Goal: Task Accomplishment & Management: Use online tool/utility

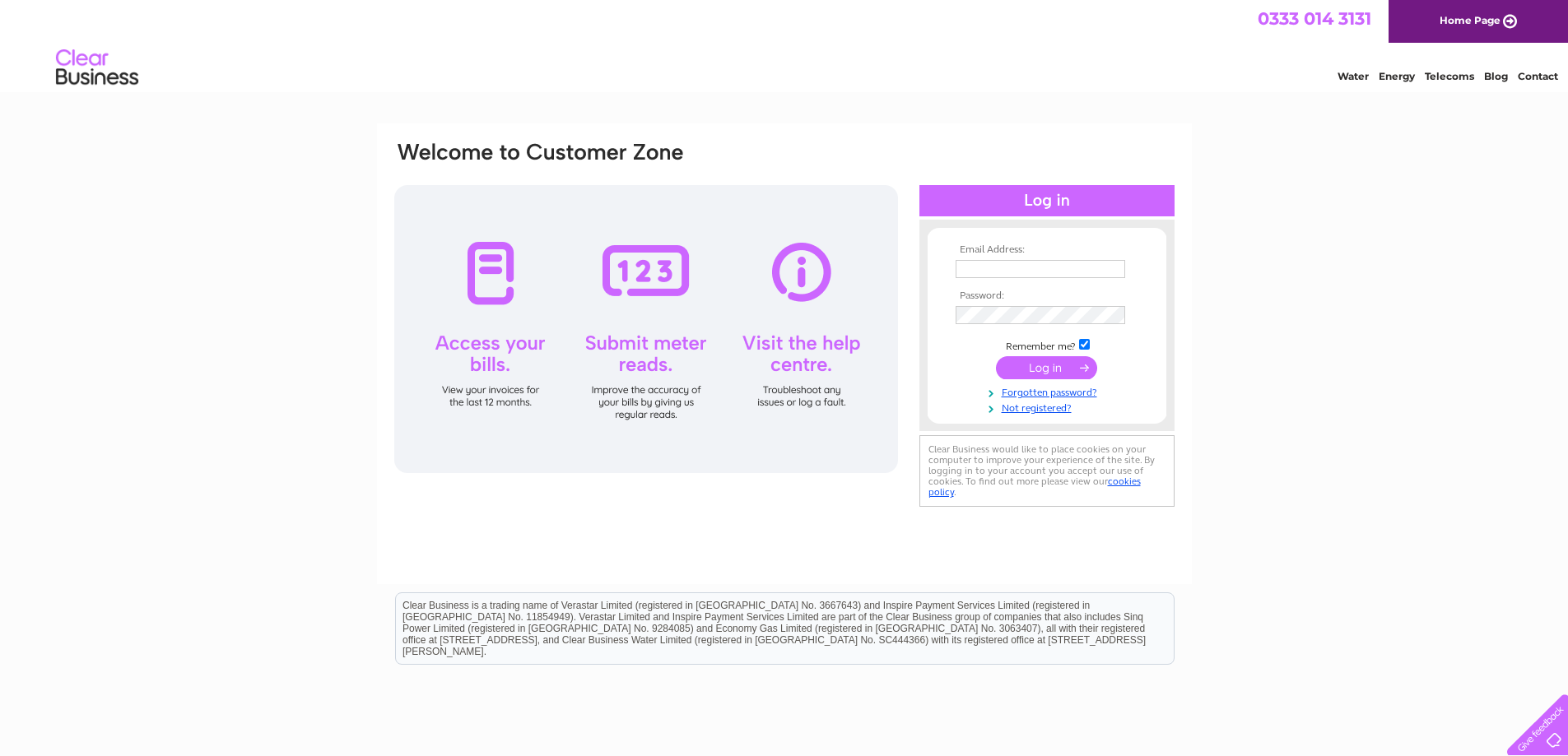
type input "[EMAIL_ADDRESS][DOMAIN_NAME]"
click at [1049, 361] on input "submit" at bounding box center [1047, 368] width 101 height 23
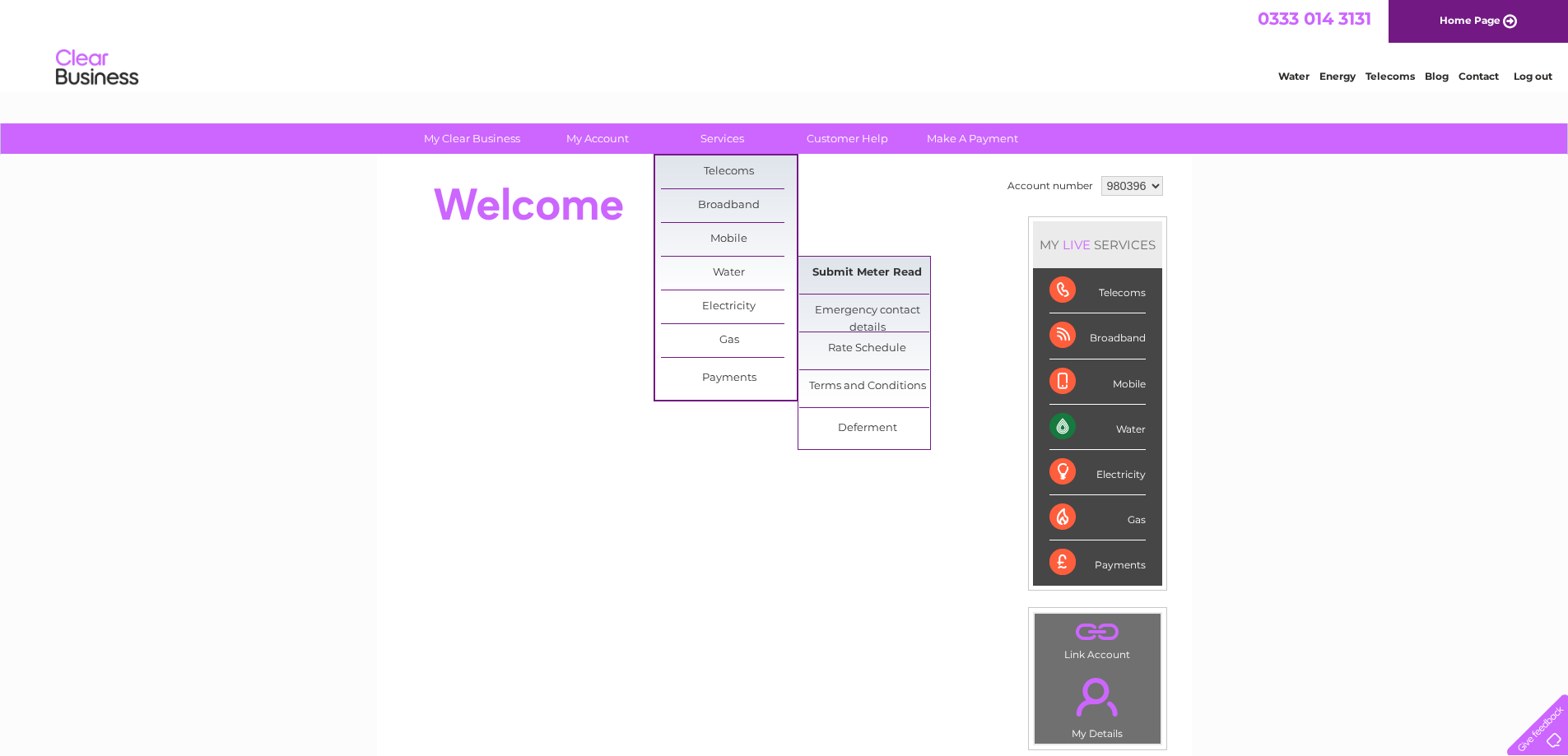
click at [850, 274] on link "Submit Meter Read" at bounding box center [867, 273] width 136 height 32
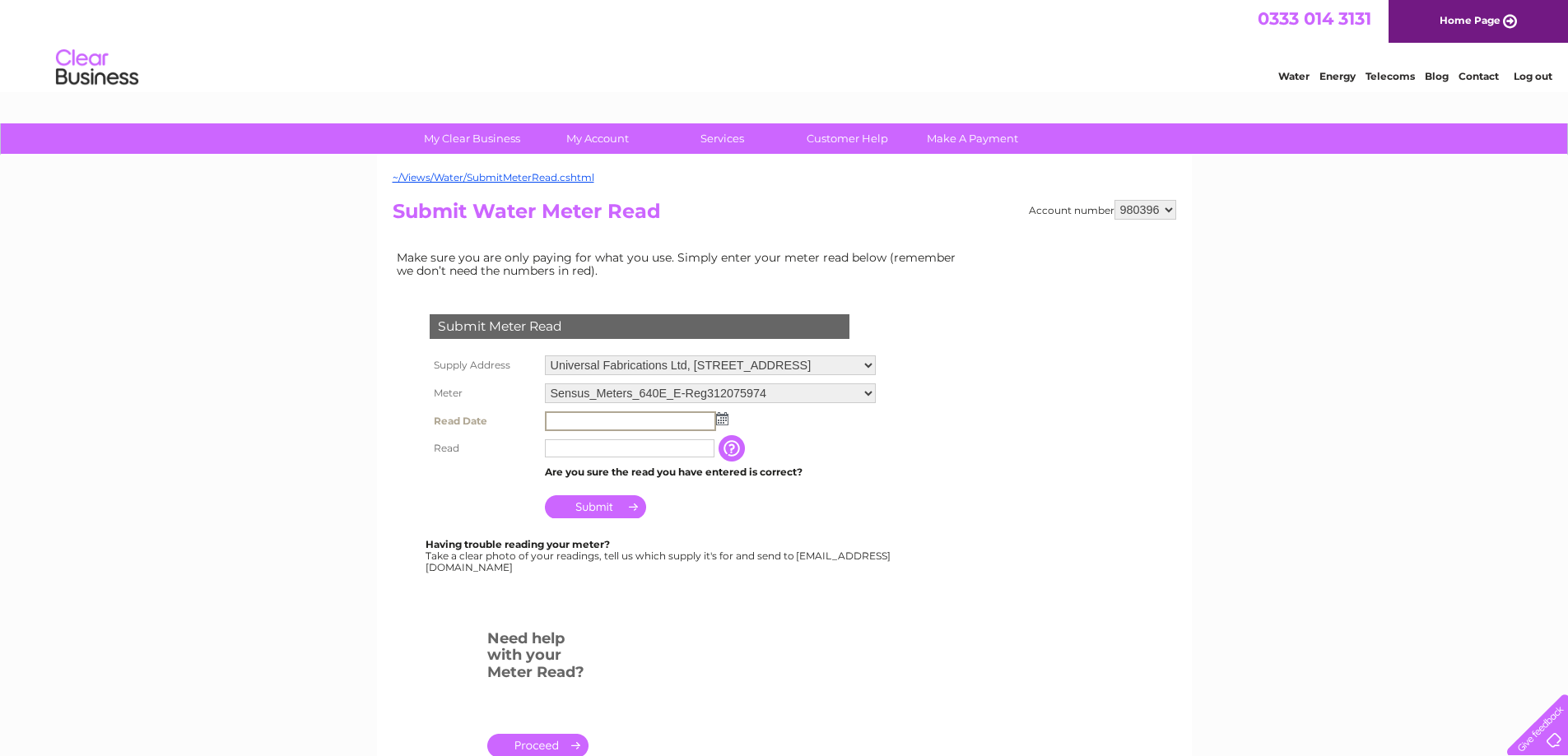
click at [641, 420] on input "text" at bounding box center [630, 421] width 171 height 20
click at [722, 421] on img at bounding box center [720, 418] width 12 height 13
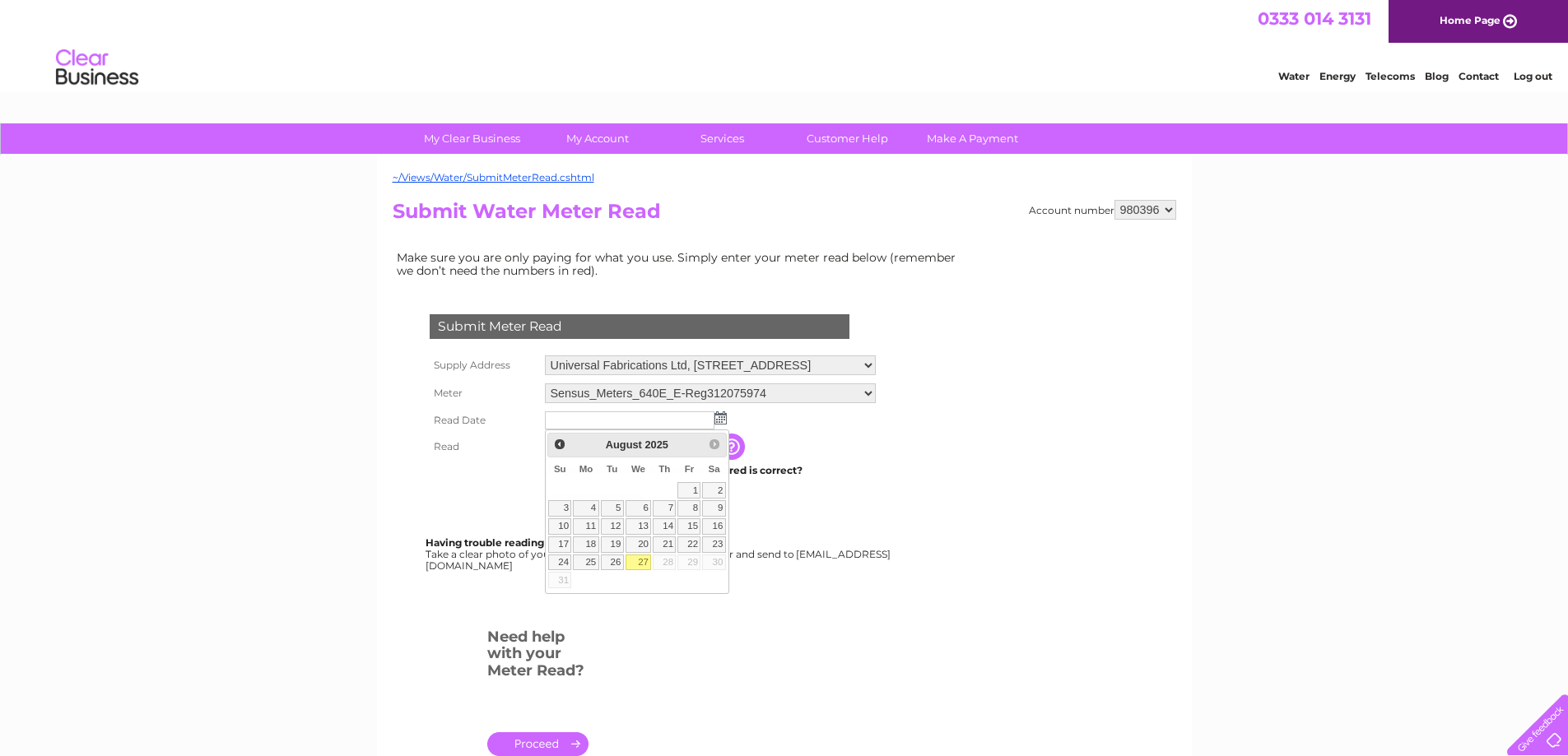
click at [794, 415] on td at bounding box center [710, 421] width 339 height 27
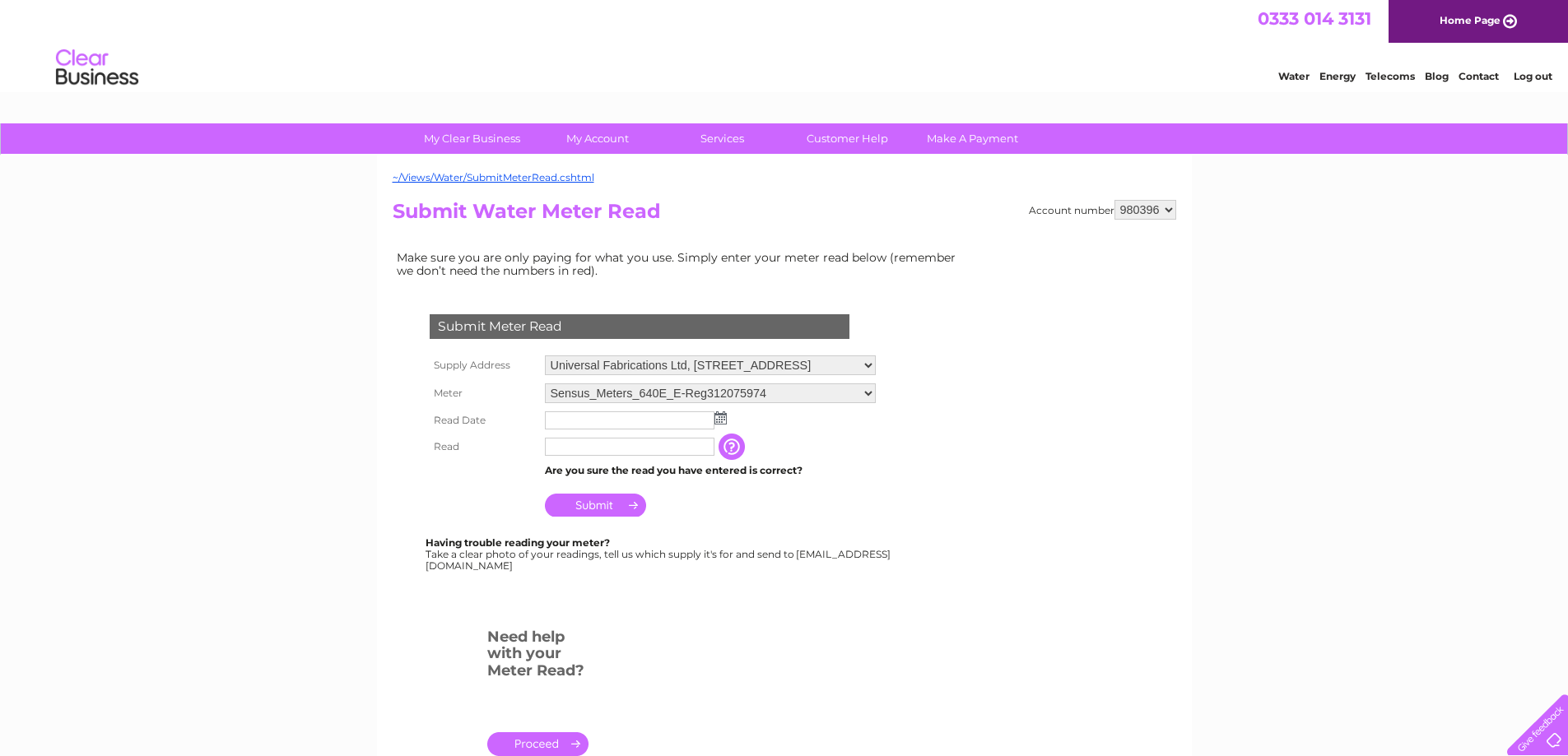
click at [714, 423] on img at bounding box center [720, 418] width 12 height 13
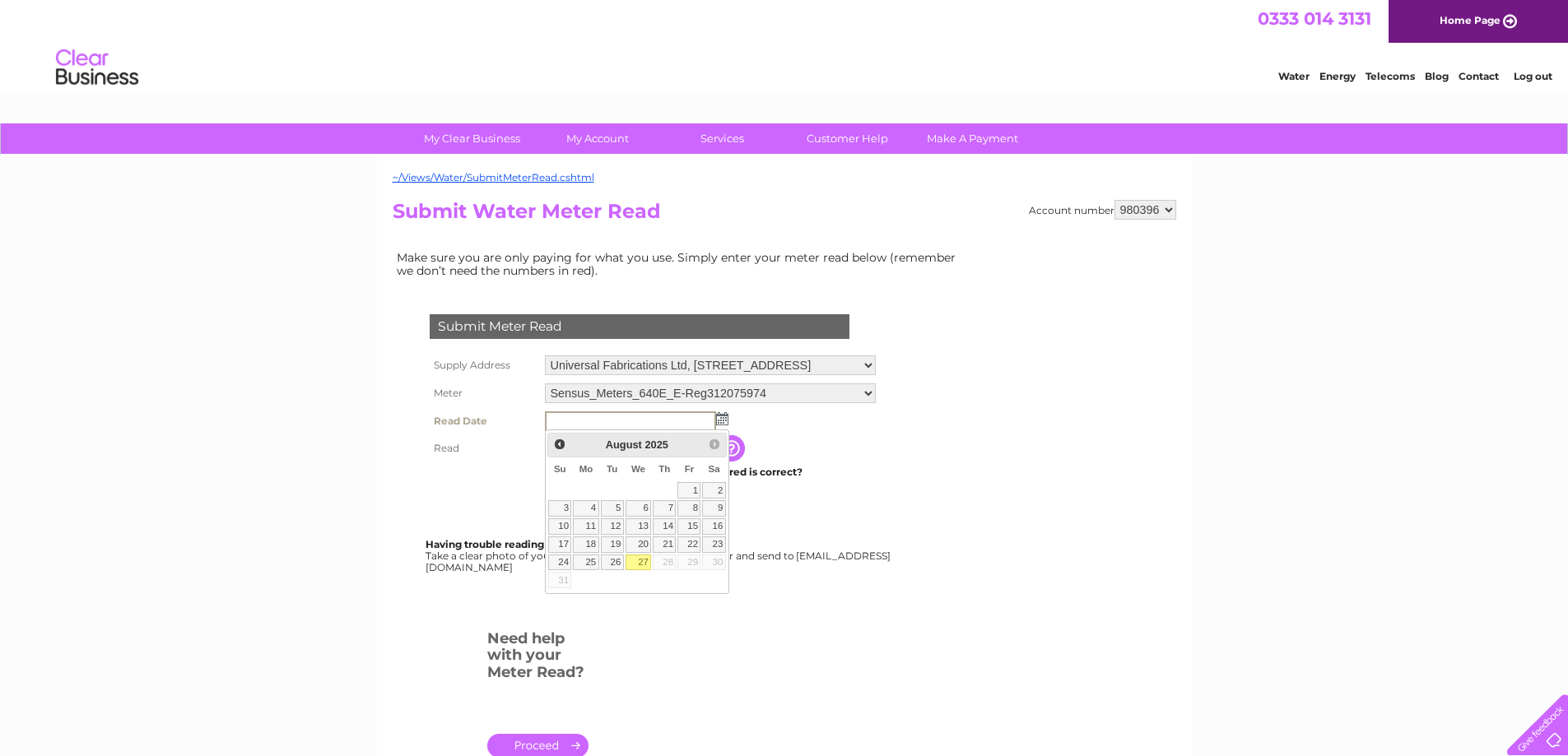
click at [637, 560] on link "27" at bounding box center [639, 562] width 27 height 16
type input "2025/08/27"
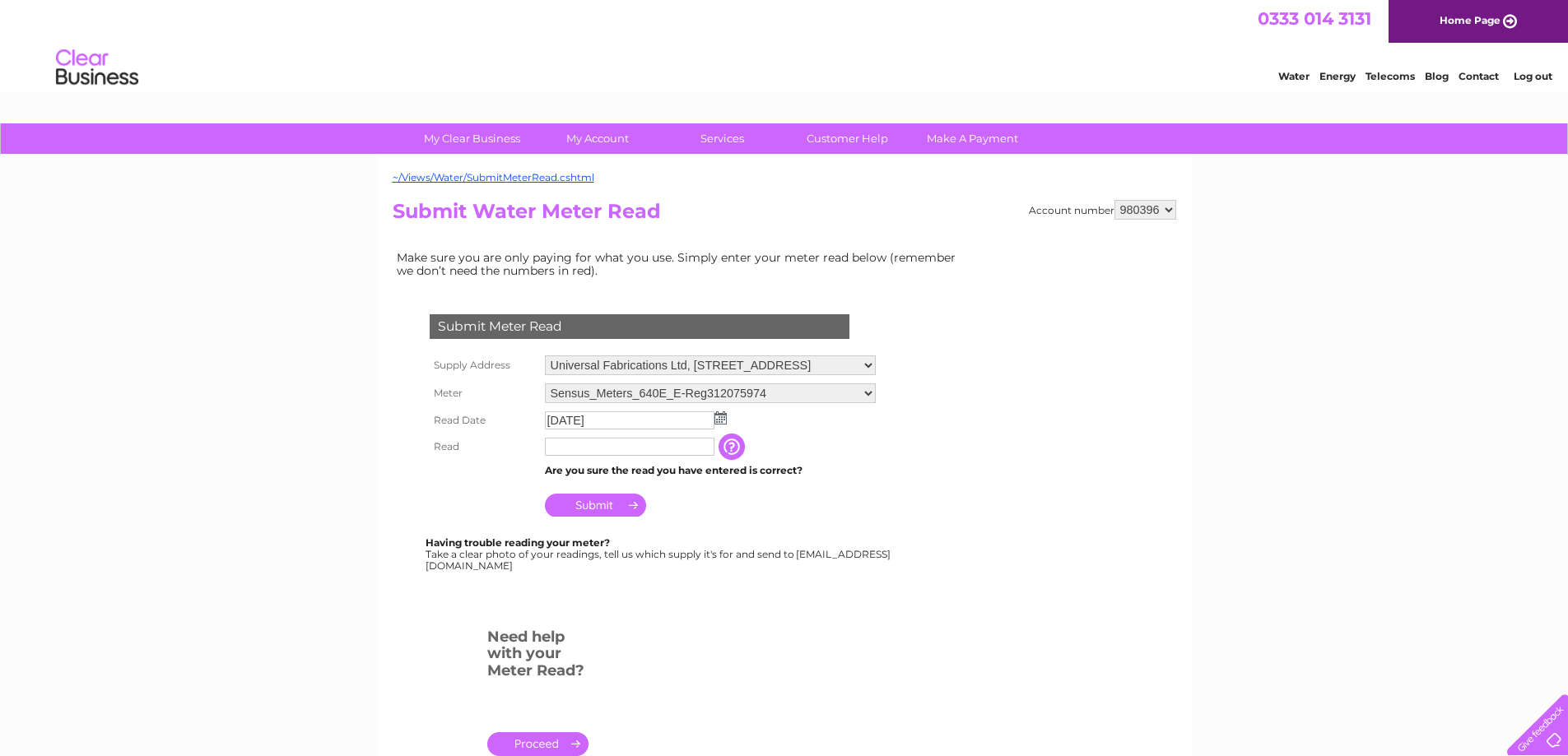
click at [569, 450] on input "text" at bounding box center [630, 447] width 170 height 18
type input "000322"
click at [600, 510] on input "Submit" at bounding box center [596, 507] width 101 height 23
